Goal: Task Accomplishment & Management: Manage account settings

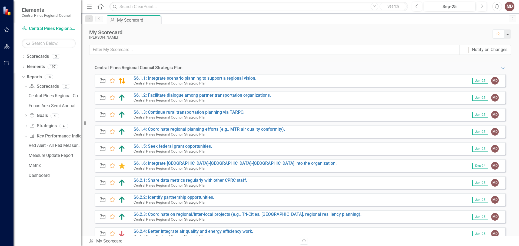
scroll to position [27, 0]
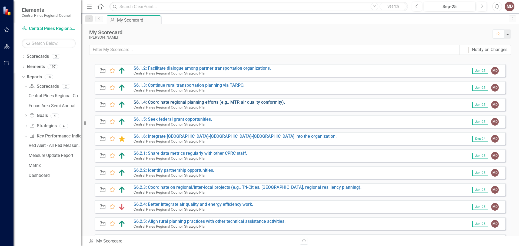
click at [202, 102] on link "S6.1.4: Coordinate regional planning efforts (e.g., MTP, air quality conformity…" at bounding box center [208, 102] width 151 height 5
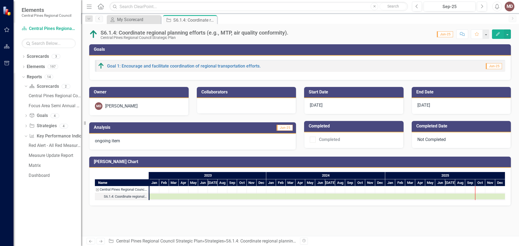
click at [498, 32] on icon "Edit" at bounding box center [497, 34] width 5 height 4
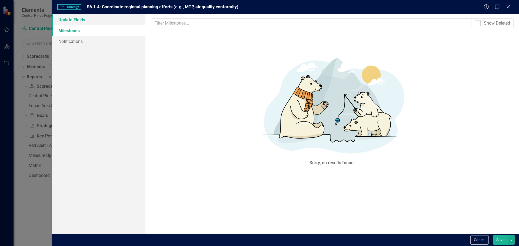
click at [70, 19] on link "Update Fields" at bounding box center [98, 19] width 93 height 11
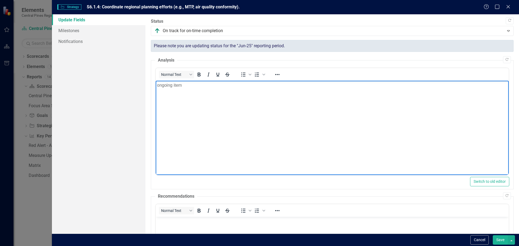
click at [157, 85] on p "ongoing item" at bounding box center [332, 85] width 350 height 6
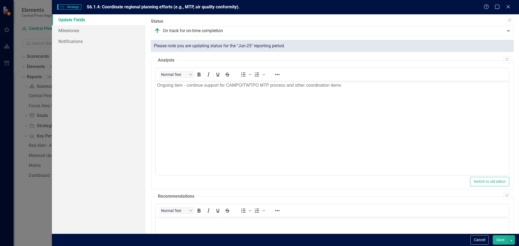
click at [497, 239] on button "Save" at bounding box center [499, 239] width 15 height 9
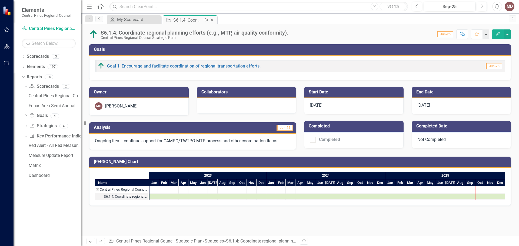
click at [213, 19] on icon "Close" at bounding box center [211, 20] width 5 height 4
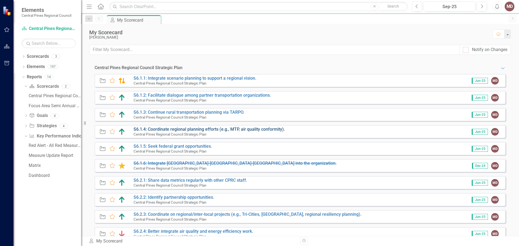
click at [196, 128] on link "S6.1.4: Coordinate regional planning efforts (e.g., MTP, air quality conformity…" at bounding box center [208, 129] width 151 height 5
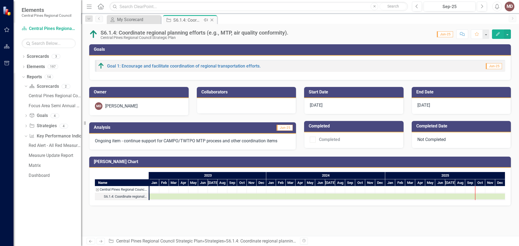
click at [213, 19] on icon "Close" at bounding box center [211, 20] width 5 height 4
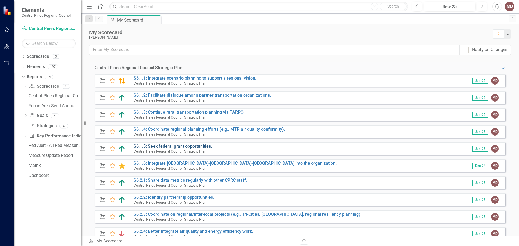
click at [162, 146] on link "S6.1.5: Seek federal grant opportunities." at bounding box center [172, 146] width 78 height 5
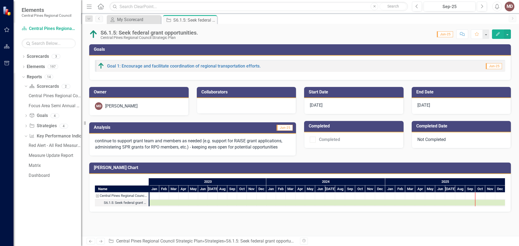
click at [498, 32] on icon "button" at bounding box center [498, 34] width 4 height 4
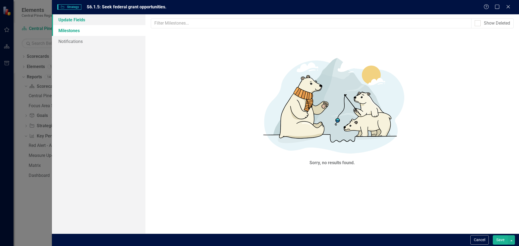
click at [71, 20] on link "Update Fields" at bounding box center [98, 19] width 93 height 11
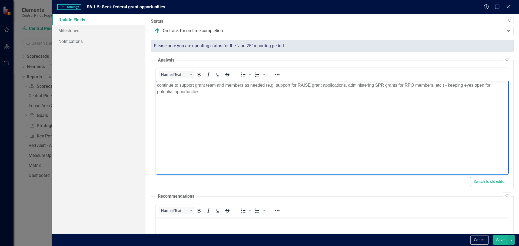
click at [200, 91] on p "continue to support grant team and members as needed (e.g. support for RAISE gr…" at bounding box center [332, 88] width 350 height 13
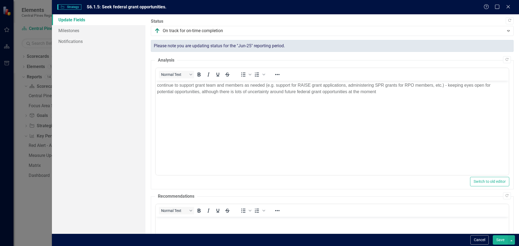
click at [501, 239] on button "Save" at bounding box center [499, 239] width 15 height 9
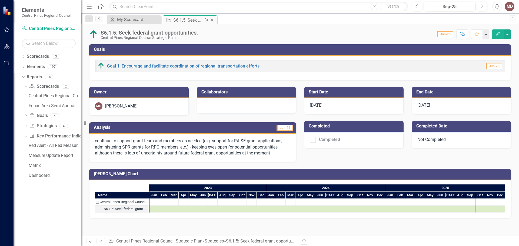
click at [212, 19] on icon "Close" at bounding box center [211, 20] width 5 height 4
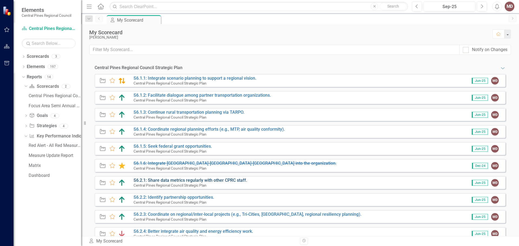
click at [176, 180] on link "S6.2.1: Share data metrics regularly with other CPRC staff." at bounding box center [189, 180] width 113 height 5
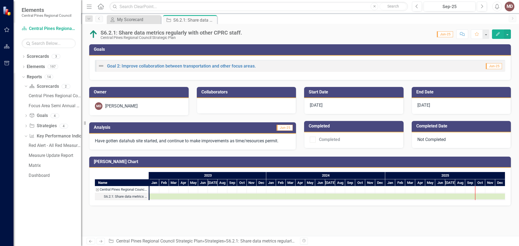
click at [498, 34] on icon "Edit" at bounding box center [497, 34] width 5 height 4
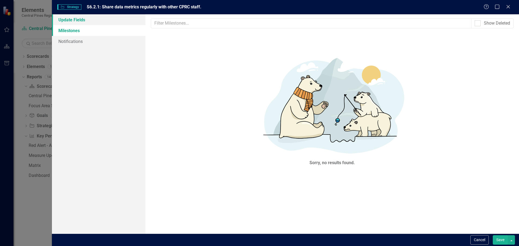
click at [72, 21] on link "Update Fields" at bounding box center [98, 19] width 93 height 11
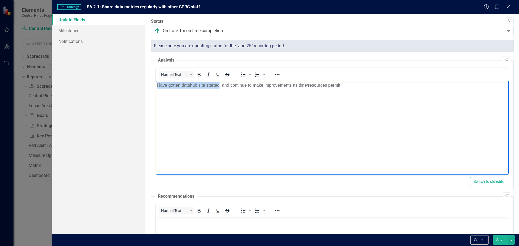
drag, startPoint x: 157, startPoint y: 84, endPoint x: 218, endPoint y: 84, distance: 60.5
click at [218, 84] on p "Have gotten datahub site started, and continue to make improvements as time/res…" at bounding box center [332, 85] width 350 height 6
click at [498, 240] on button "Save" at bounding box center [499, 239] width 15 height 9
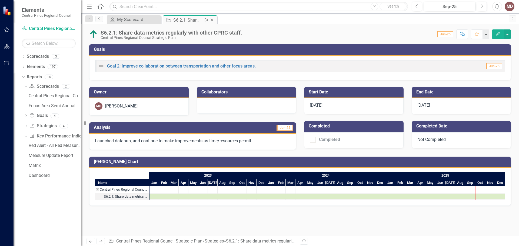
click at [213, 20] on icon "Close" at bounding box center [211, 20] width 5 height 4
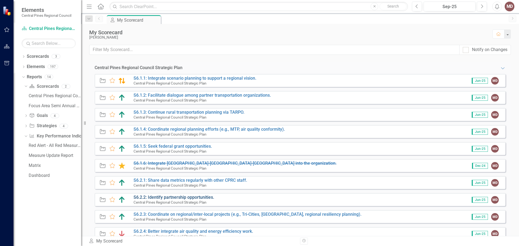
click at [199, 197] on link "S6.2.2: Identify partnership opportunities." at bounding box center [173, 197] width 81 height 5
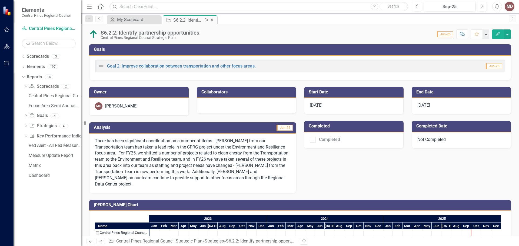
click at [212, 20] on icon at bounding box center [211, 20] width 3 height 3
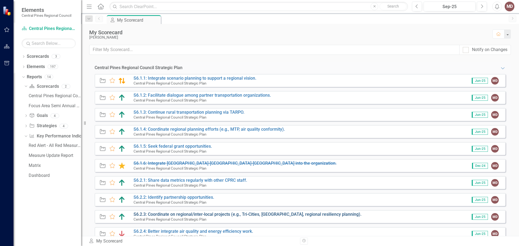
click at [210, 214] on link "S6.2.3: Coordinate on regional/inter-local projects (e.g., Tri-Cities, [GEOGRAP…" at bounding box center [247, 214] width 228 height 5
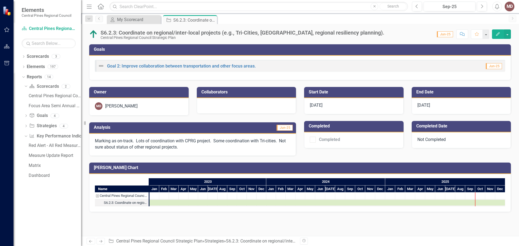
click at [498, 33] on icon "Edit" at bounding box center [497, 34] width 5 height 4
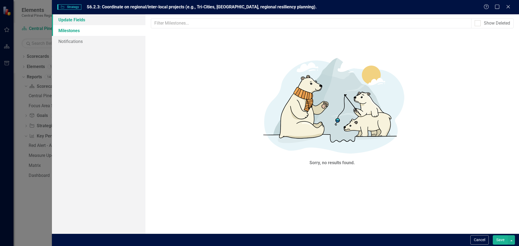
click at [75, 19] on link "Update Fields" at bounding box center [98, 19] width 93 height 11
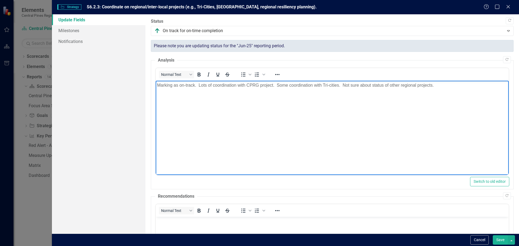
click at [432, 85] on p "Marking as on-track. Lots of coordination with CPRG project. Some coordination …" at bounding box center [332, 85] width 350 height 6
click at [500, 238] on button "Save" at bounding box center [499, 239] width 15 height 9
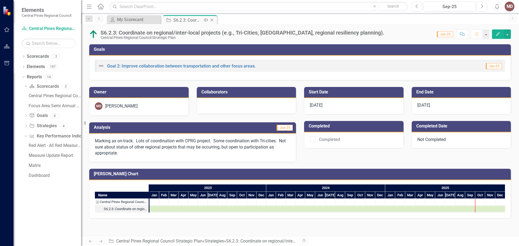
click at [212, 19] on icon "Close" at bounding box center [211, 20] width 5 height 4
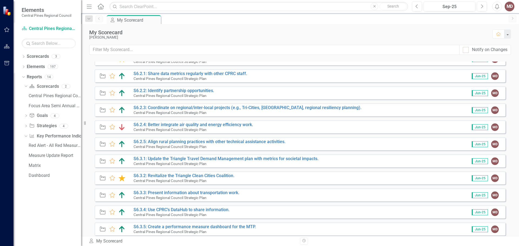
scroll to position [108, 0]
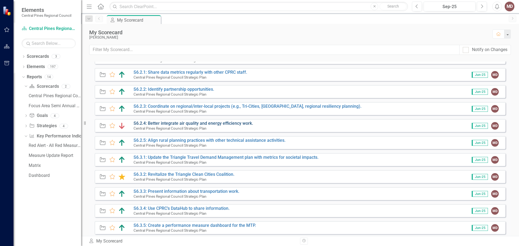
click at [216, 123] on link "S6.2.4: Better integrate air quality and energy efficiency work." at bounding box center [192, 123] width 119 height 5
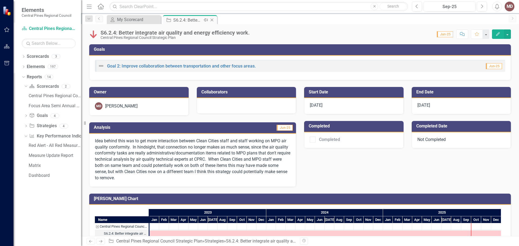
click at [213, 19] on icon at bounding box center [211, 20] width 3 height 3
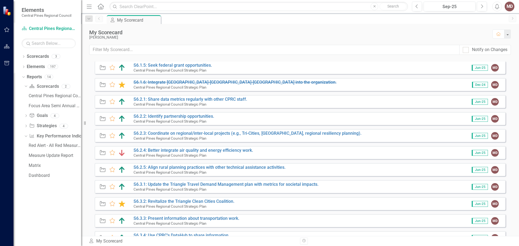
scroll to position [108, 0]
